Goal: Task Accomplishment & Management: Manage account settings

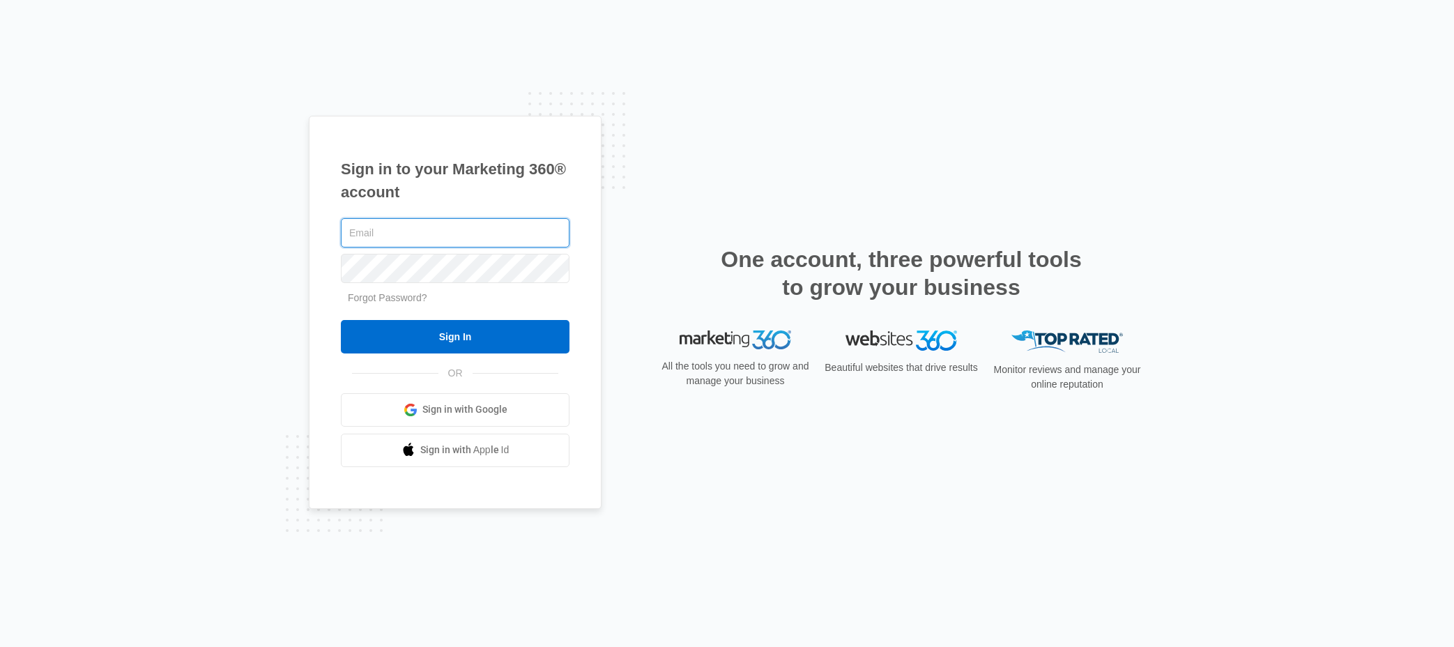
type input "[EMAIL_ADDRESS][DOMAIN_NAME]"
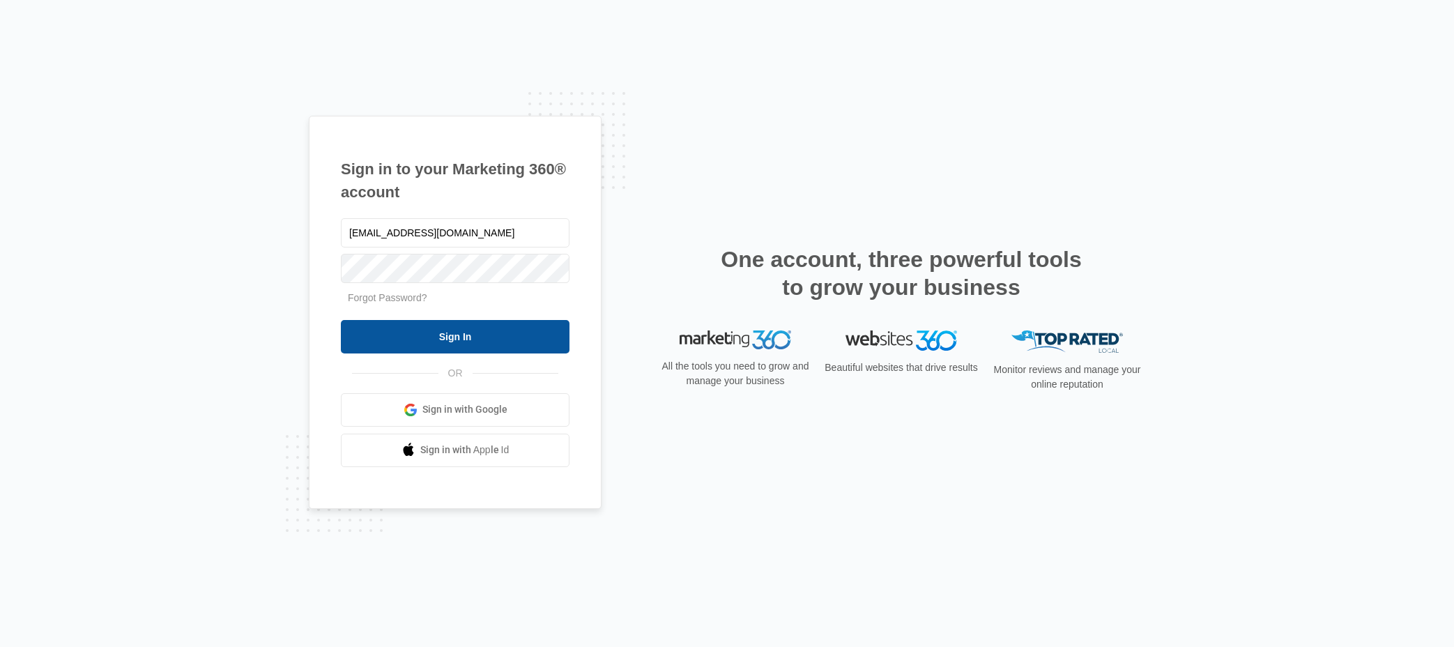
click at [465, 339] on input "Sign In" at bounding box center [455, 336] width 229 height 33
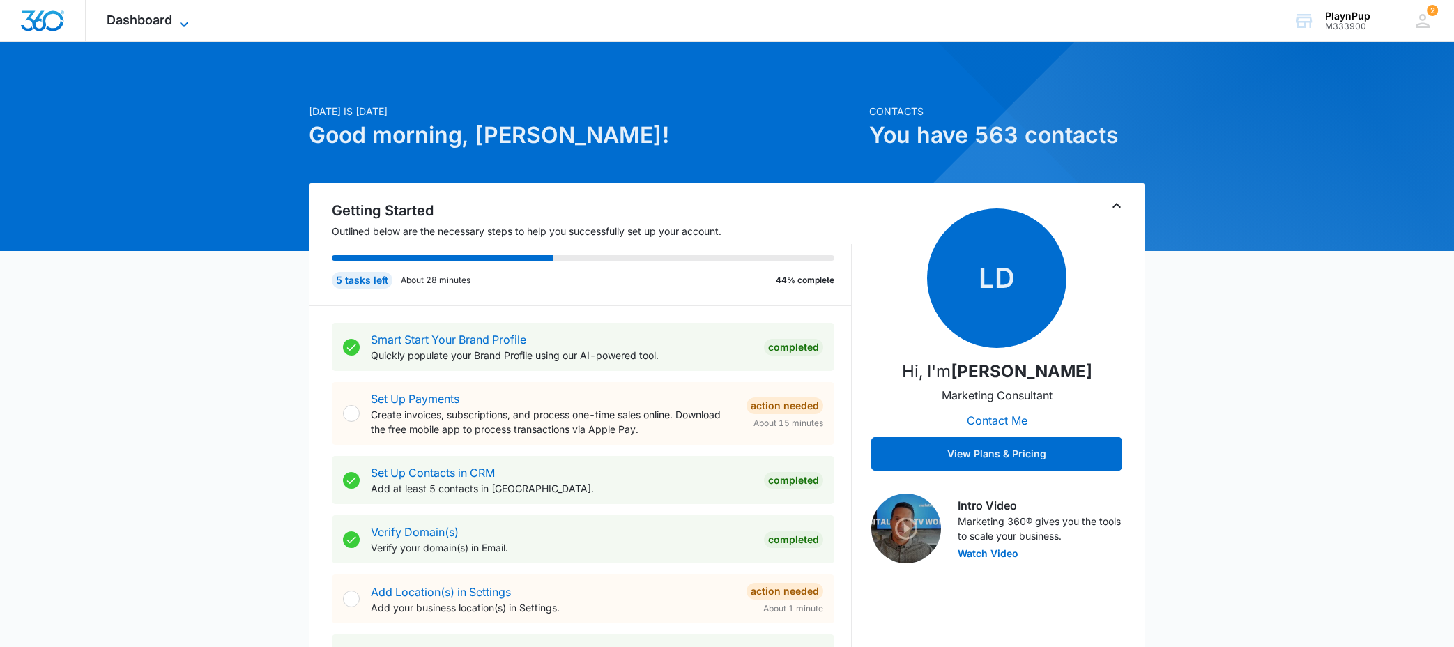
click at [180, 22] on icon at bounding box center [184, 24] width 17 height 17
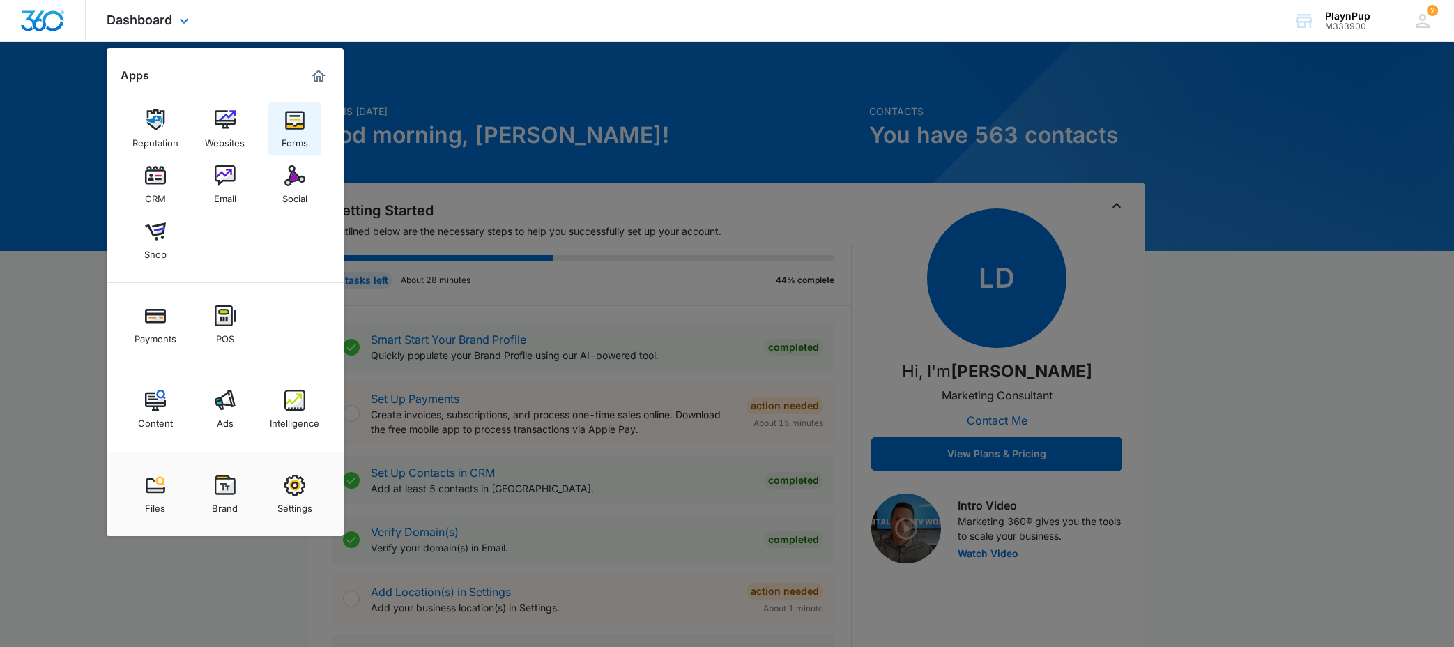
click at [306, 118] on link "Forms" at bounding box center [294, 128] width 53 height 53
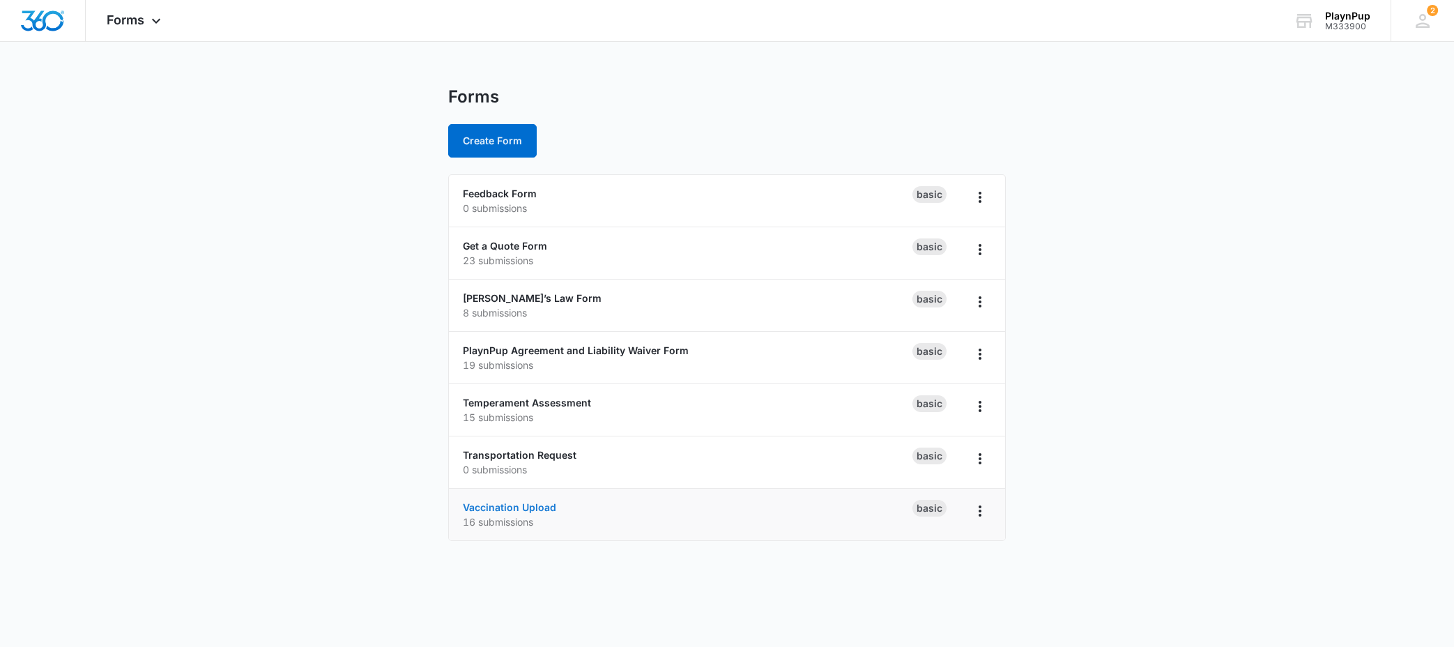
click at [541, 505] on link "Vaccination Upload" at bounding box center [509, 507] width 93 height 12
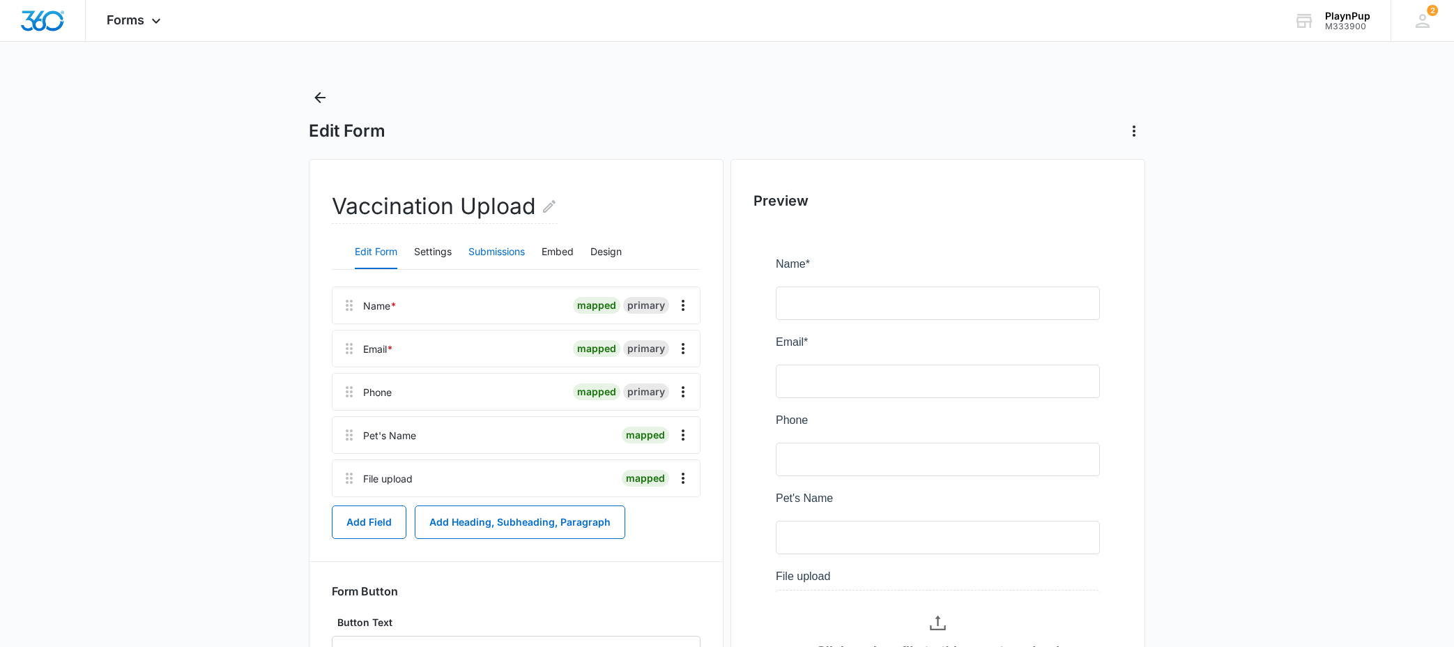
click at [499, 250] on button "Submissions" at bounding box center [496, 252] width 56 height 33
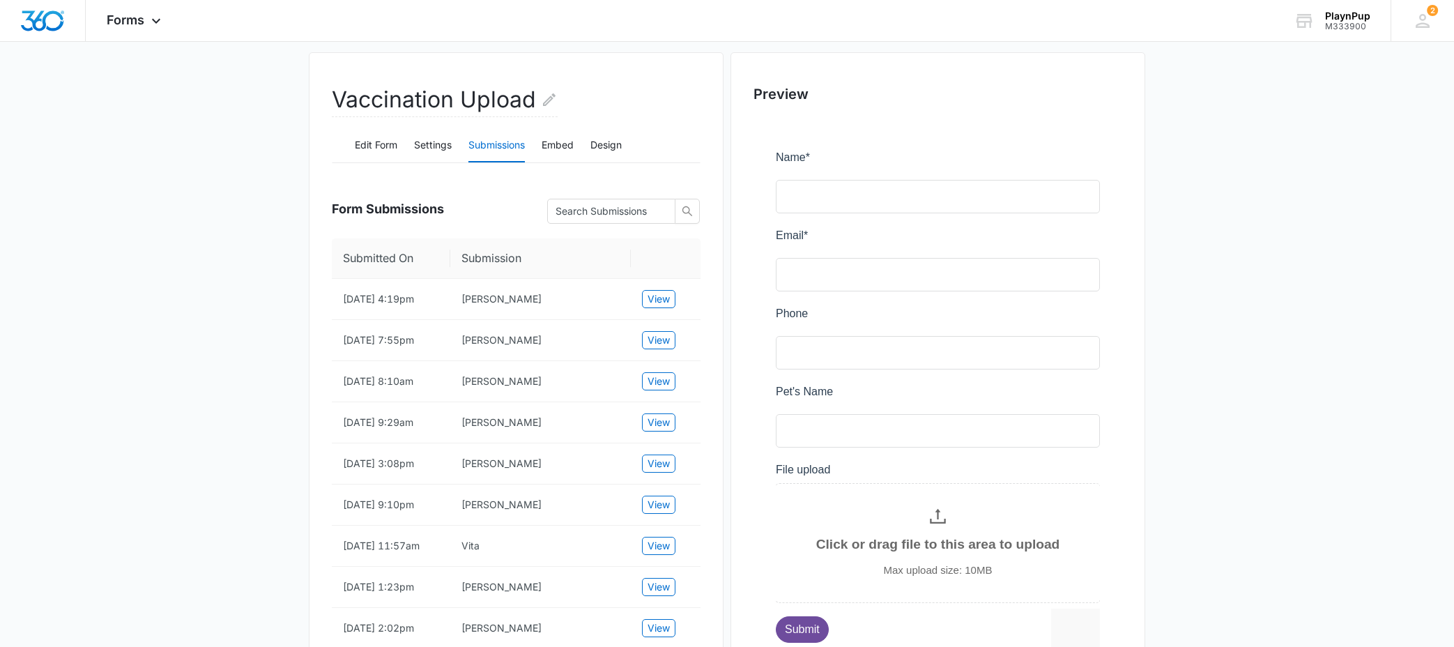
scroll to position [109, 0]
click at [659, 302] on span "View" at bounding box center [658, 296] width 22 height 15
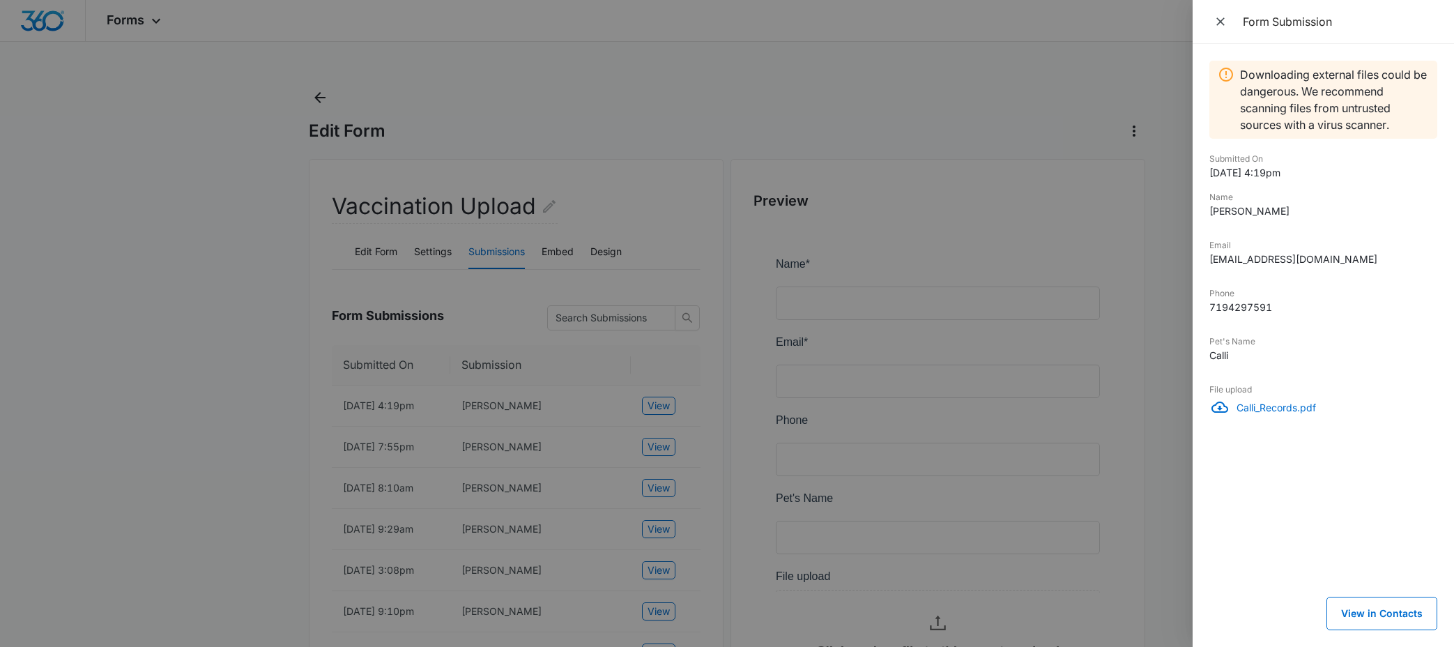
scroll to position [0, 0]
click at [1284, 410] on p "Calli_Records.pdf" at bounding box center [1336, 407] width 201 height 15
click at [1001, 148] on div at bounding box center [727, 323] width 1454 height 647
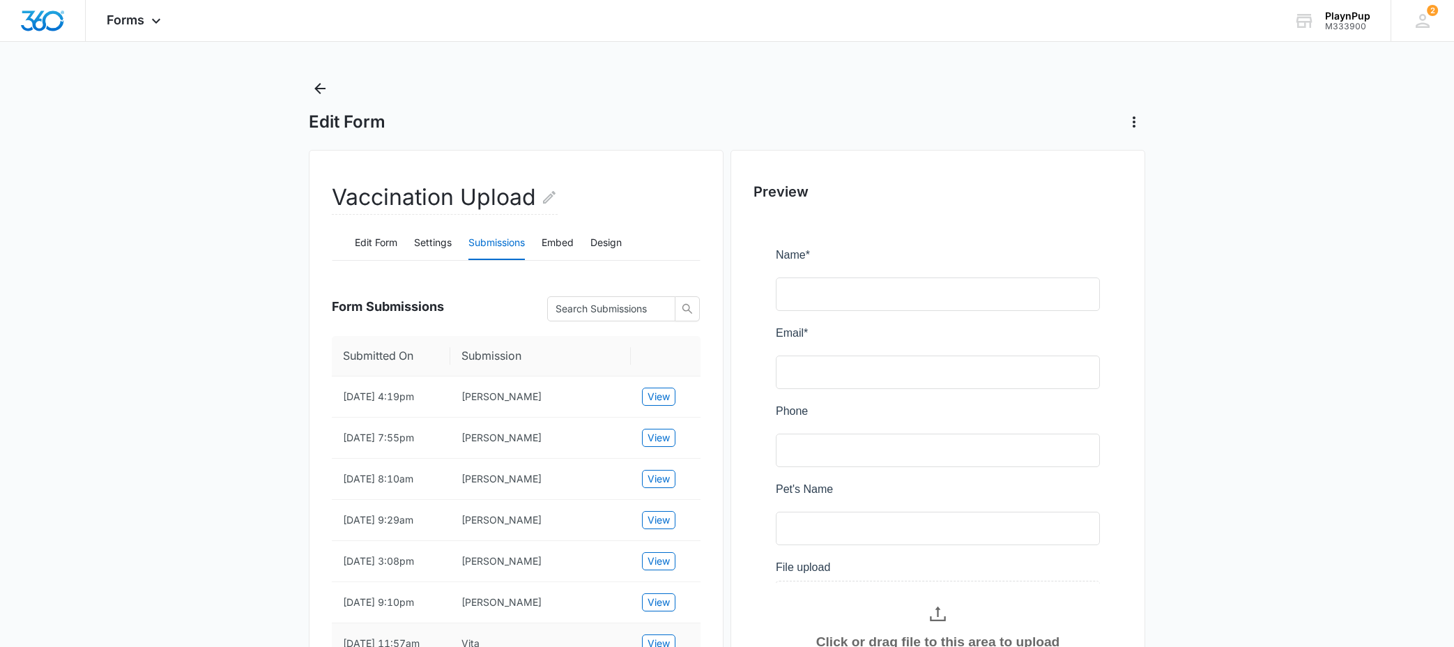
scroll to position [6, 0]
click at [130, 23] on span "Forms" at bounding box center [126, 20] width 38 height 15
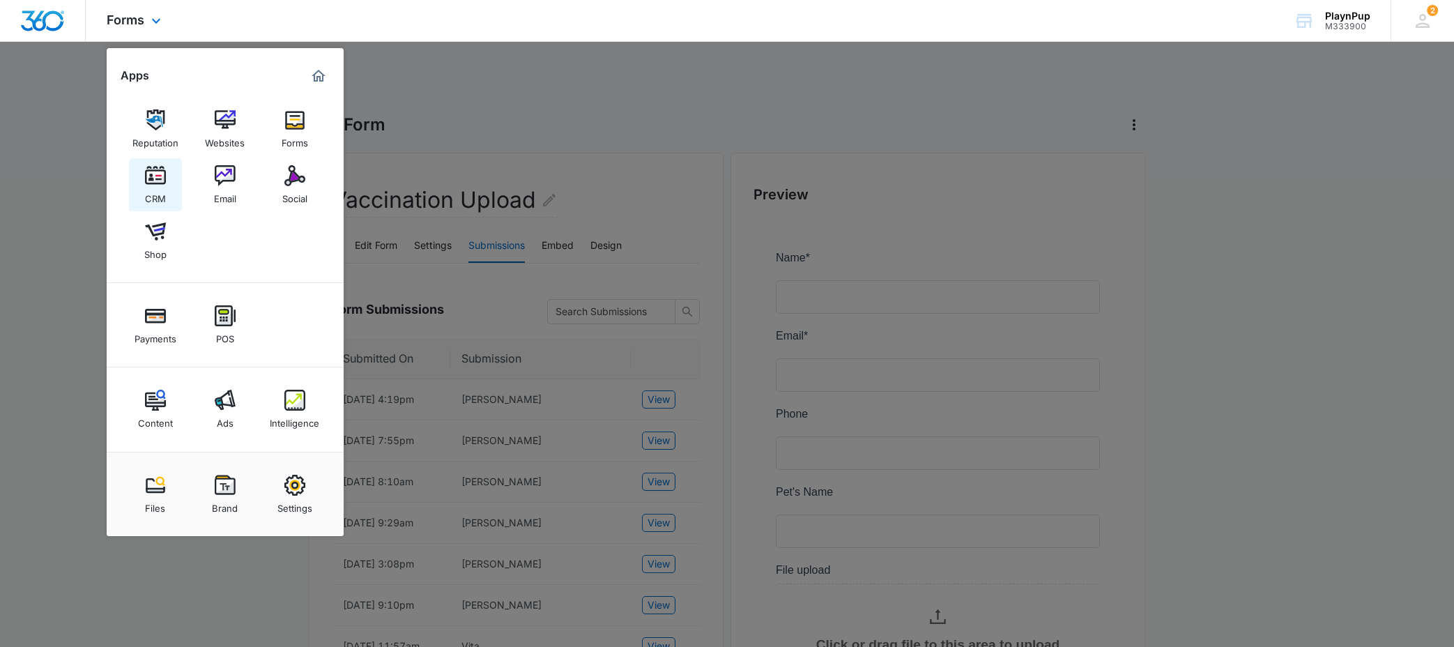
click at [158, 183] on img at bounding box center [155, 175] width 21 height 21
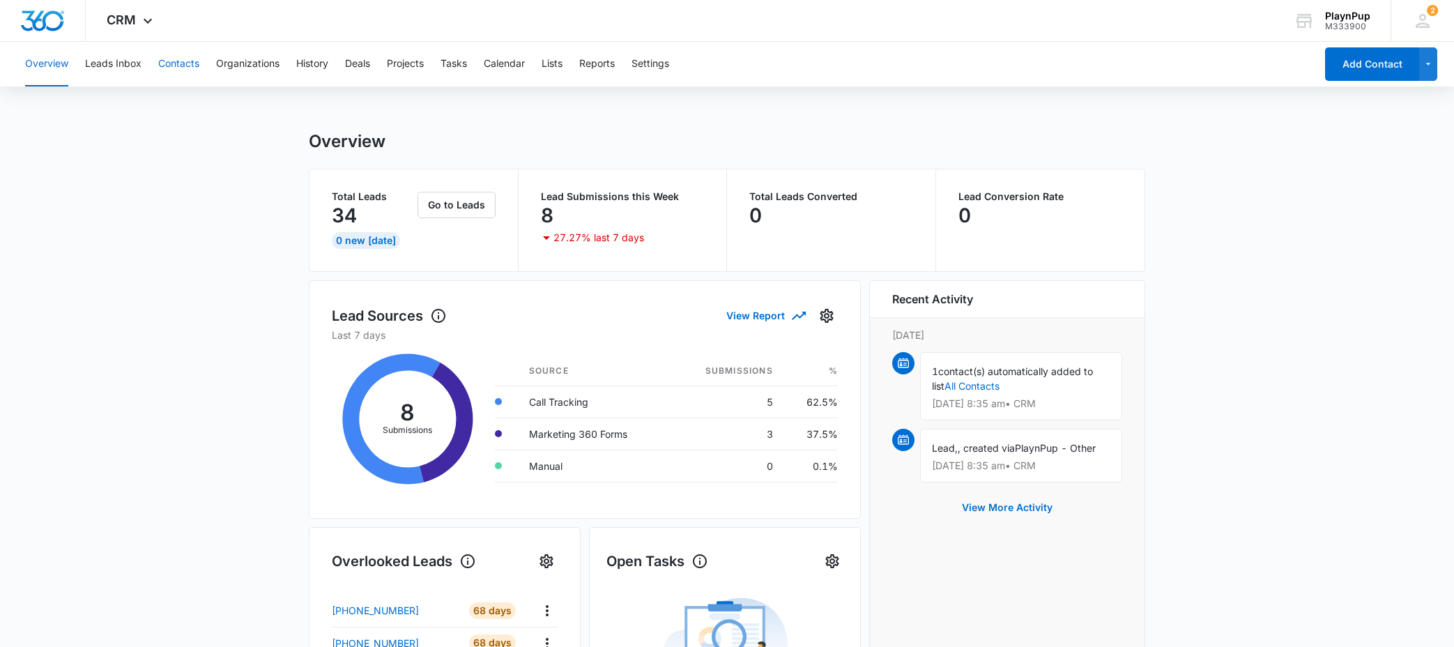
click at [183, 76] on button "Contacts" at bounding box center [178, 64] width 41 height 45
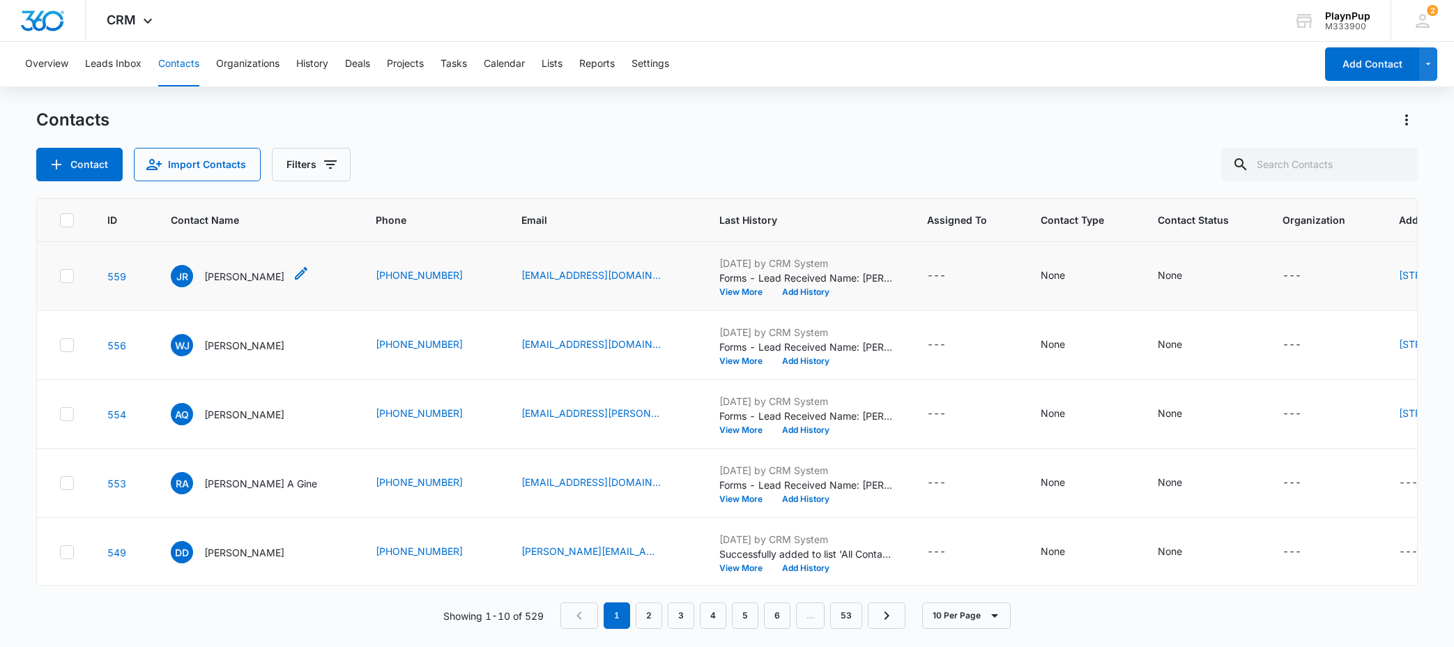
click at [238, 284] on p "[PERSON_NAME]" at bounding box center [244, 276] width 80 height 15
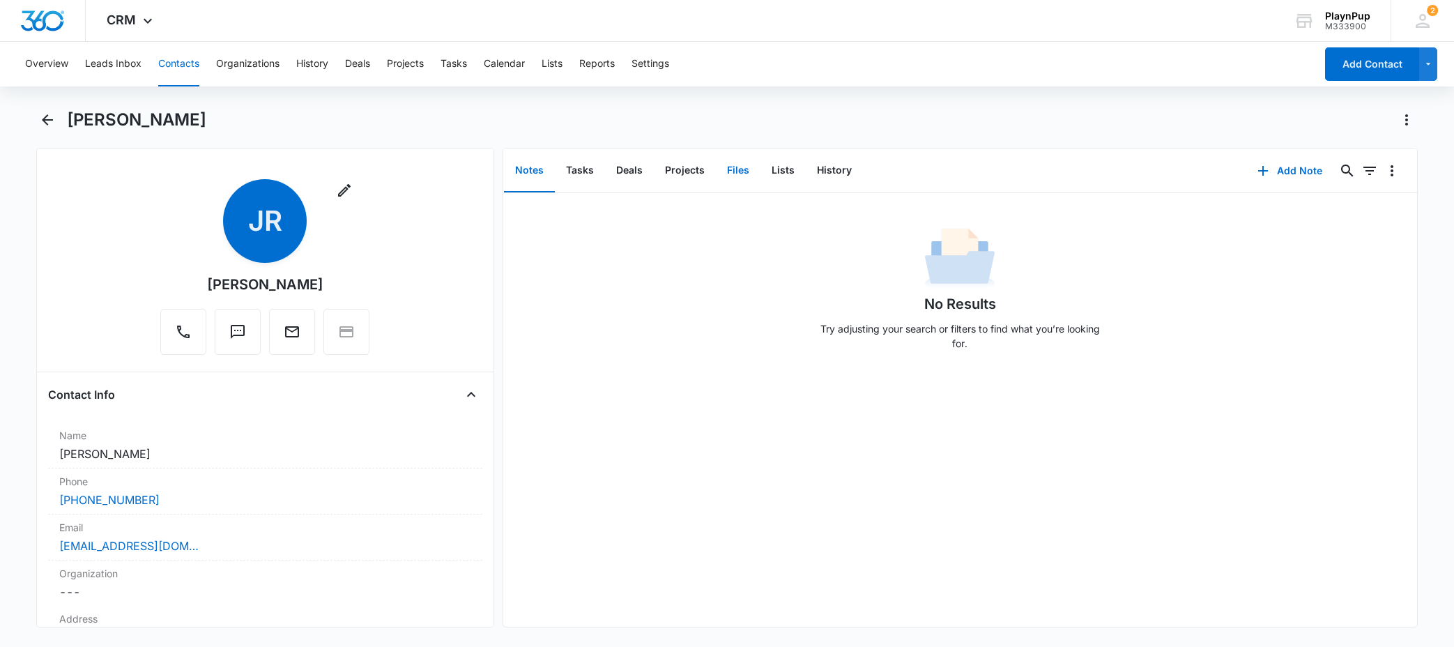
click at [737, 175] on button "Files" at bounding box center [738, 170] width 45 height 43
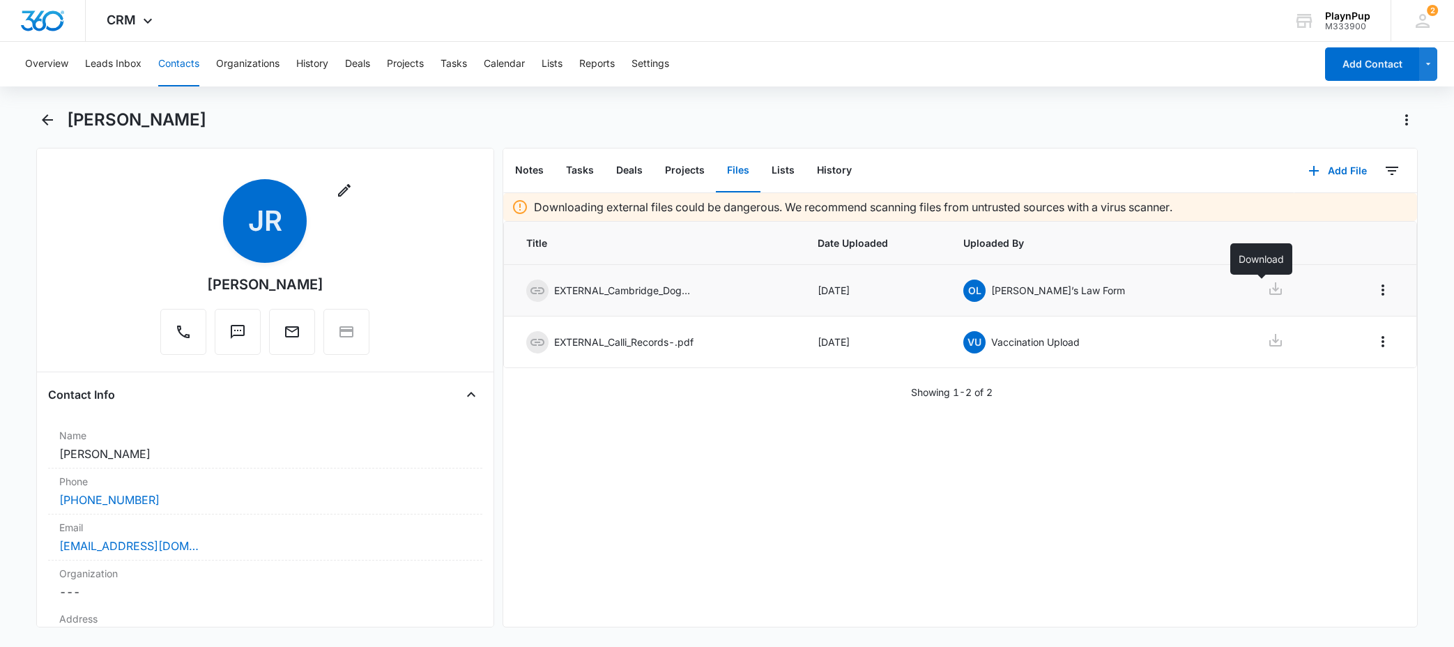
click at [1269, 293] on icon at bounding box center [1275, 288] width 13 height 13
click at [1385, 337] on icon "Overflow Menu" at bounding box center [1382, 341] width 17 height 17
click at [1269, 345] on icon at bounding box center [1275, 340] width 13 height 13
click at [1414, 121] on button "Actions" at bounding box center [1406, 120] width 22 height 22
click at [1386, 159] on button "Make a Copy" at bounding box center [1360, 158] width 111 height 21
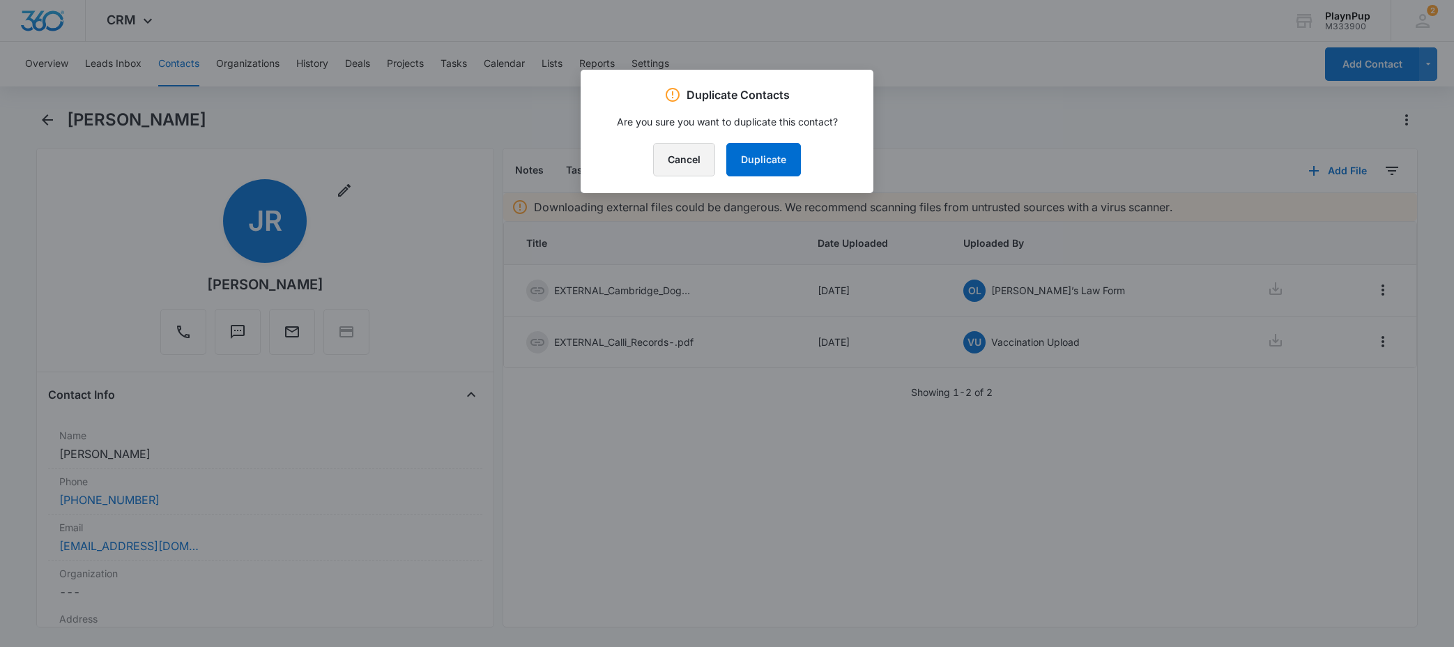
click at [691, 152] on button "Cancel" at bounding box center [684, 159] width 62 height 33
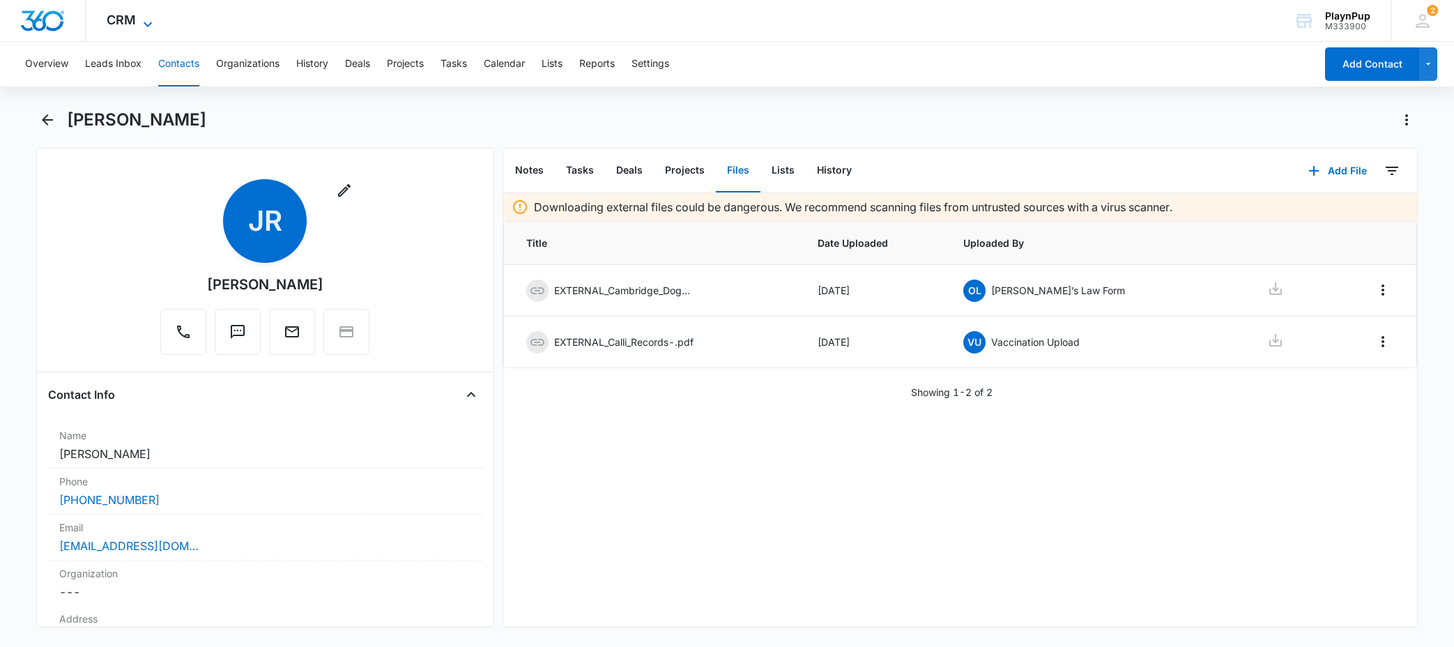
click at [142, 23] on icon at bounding box center [147, 24] width 17 height 17
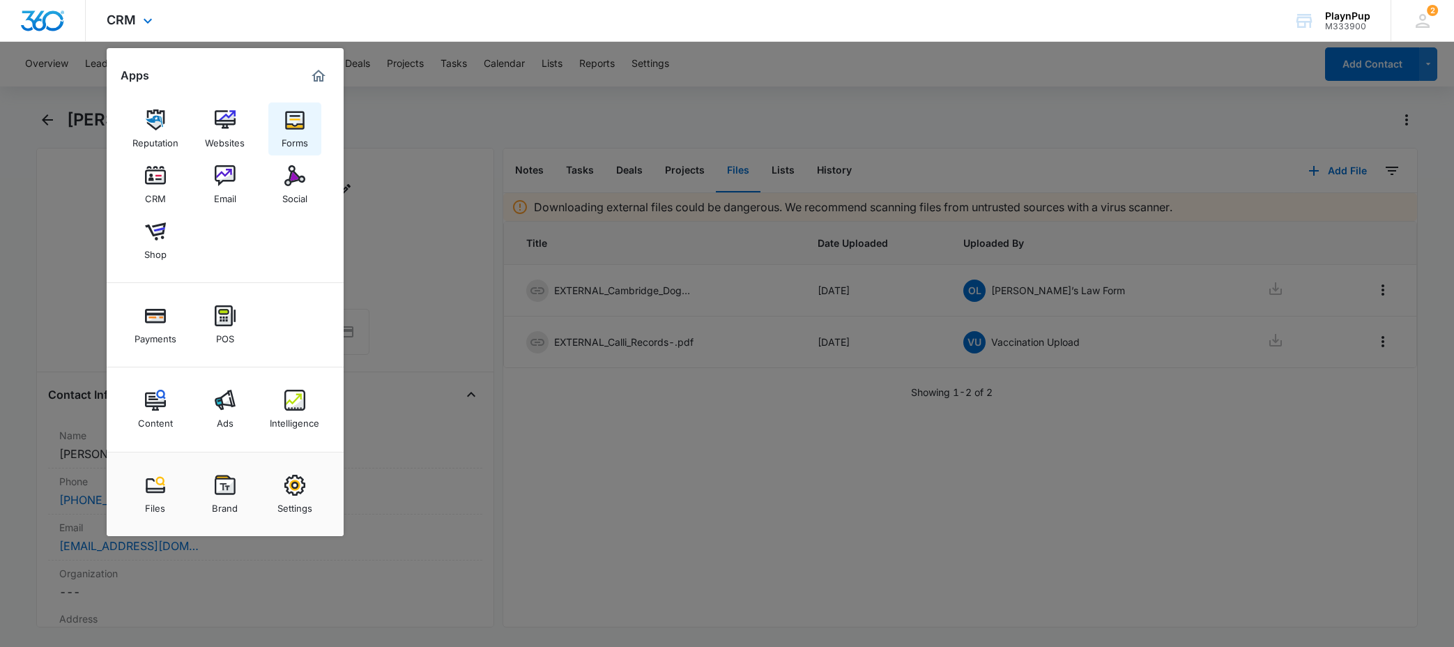
click at [291, 129] on img at bounding box center [294, 119] width 21 height 21
